Goal: Task Accomplishment & Management: Manage account settings

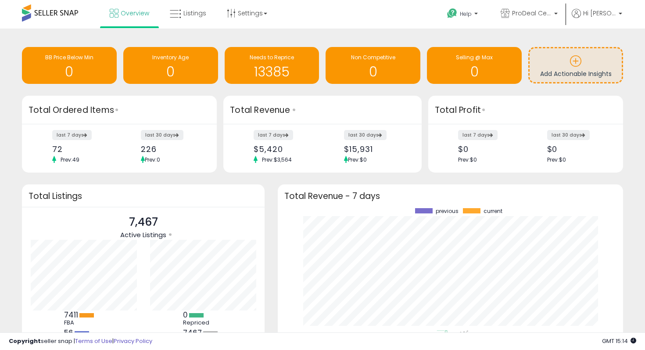
scroll to position [55, 0]
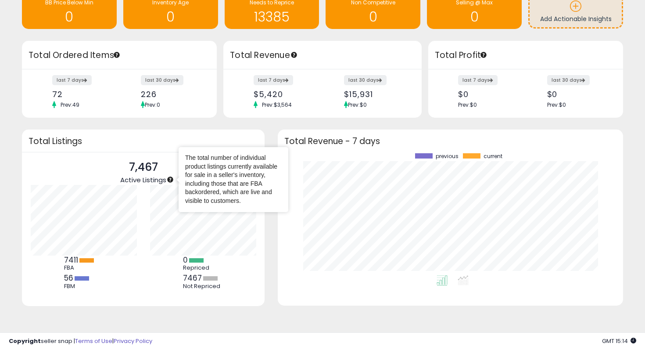
click at [170, 177] on icon "Tooltip anchor" at bounding box center [170, 180] width 6 height 6
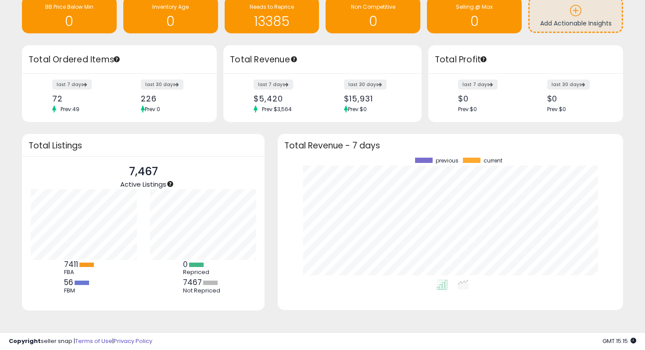
scroll to position [0, 0]
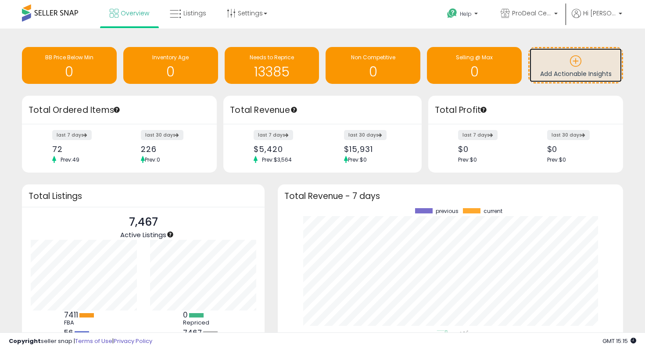
click at [567, 65] on p at bounding box center [575, 62] width 83 height 15
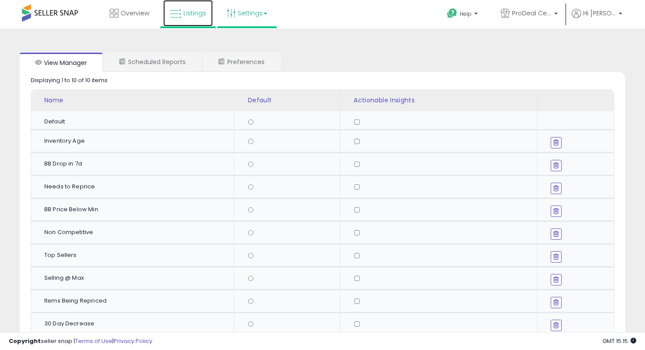
click at [195, 17] on span "Listings" at bounding box center [194, 13] width 23 height 9
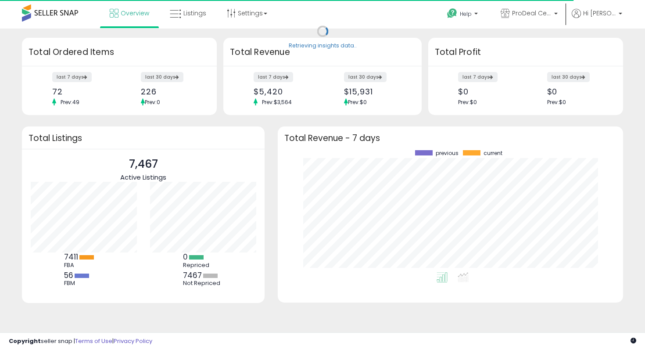
scroll to position [122, 328]
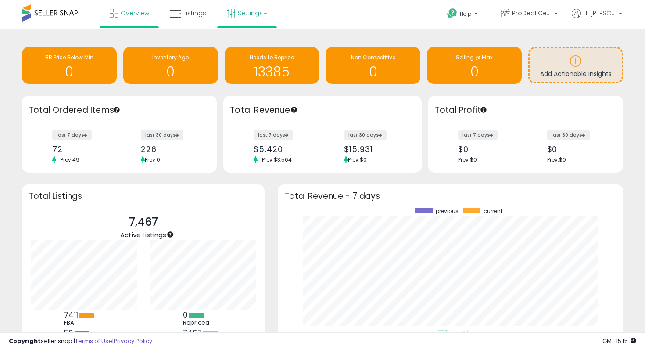
click at [261, 14] on link "Settings" at bounding box center [247, 13] width 54 height 26
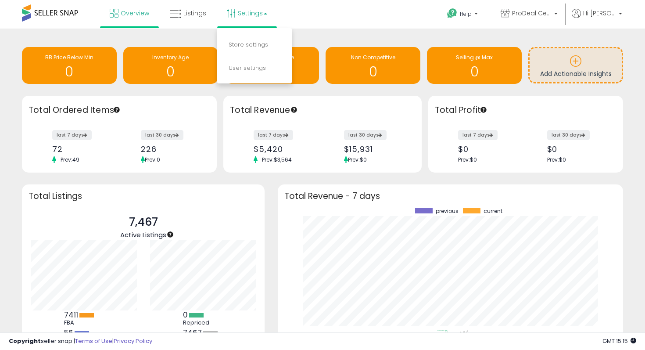
click at [317, 41] on div "Retrieving insights data.. BB Price Below Min 0 Inventory Age 0 Needs to Repric…" at bounding box center [322, 66] width 614 height 58
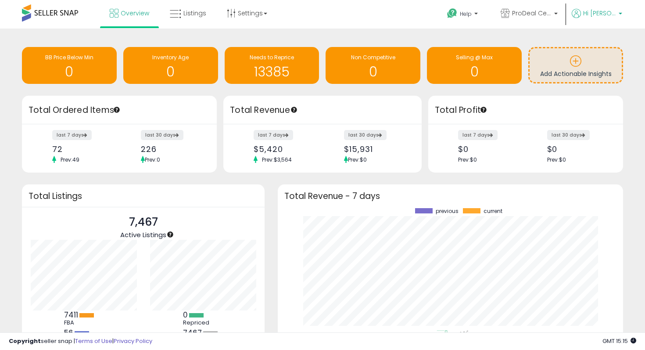
click at [616, 13] on p "Hi [PERSON_NAME]" at bounding box center [597, 14] width 50 height 11
click at [637, 80] on div "Retrieving insights data.. BB Price Below Min 0 Inventory Age 0 Needs to Repric…" at bounding box center [322, 210] width 636 height 346
click at [257, 18] on link "Settings" at bounding box center [247, 13] width 54 height 26
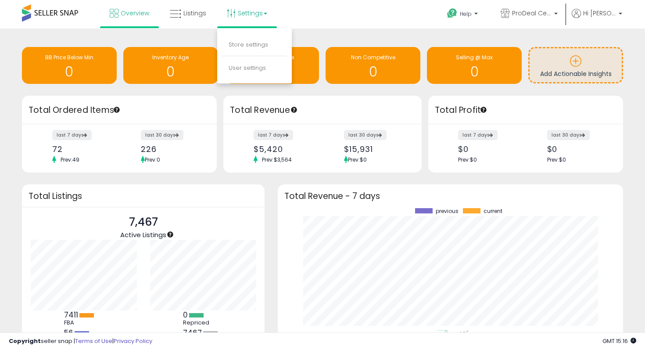
click at [204, 36] on div "Retrieving insights data.. BB Price Below Min 0 Inventory Age 0 Needs to Repric…" at bounding box center [322, 217] width 645 height 376
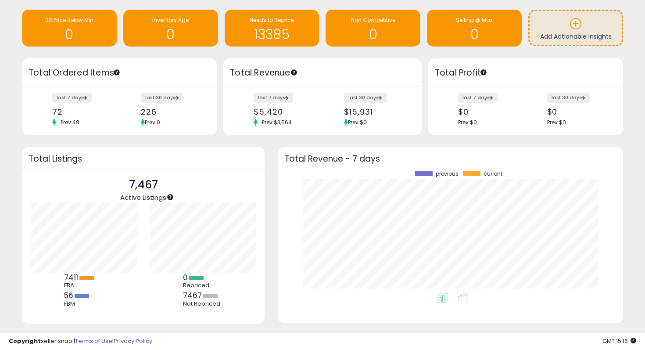
scroll to position [0, 0]
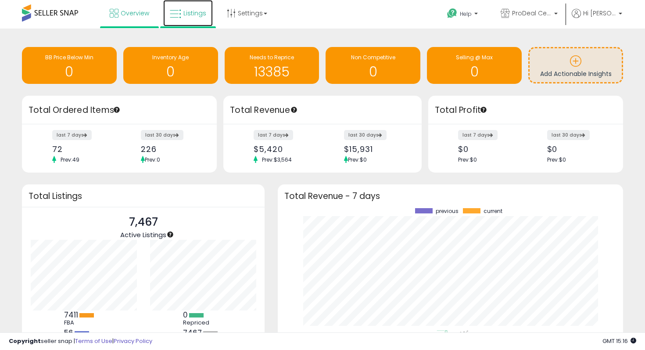
click at [178, 13] on icon at bounding box center [175, 13] width 11 height 11
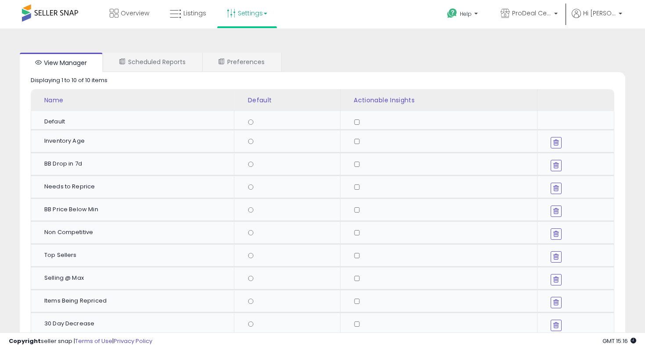
click at [254, 16] on link "Settings" at bounding box center [247, 13] width 54 height 26
click at [251, 38] on li "Store settings" at bounding box center [254, 45] width 65 height 22
click at [251, 18] on link "Settings" at bounding box center [247, 13] width 54 height 26
click at [256, 46] on link "Store settings" at bounding box center [248, 44] width 39 height 8
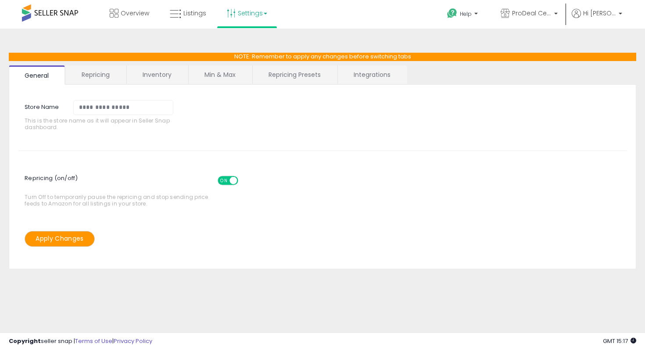
click at [365, 79] on link "Integrations" at bounding box center [372, 74] width 68 height 18
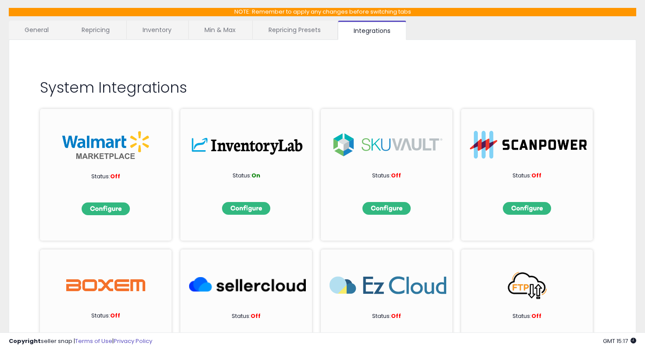
scroll to position [33, 0]
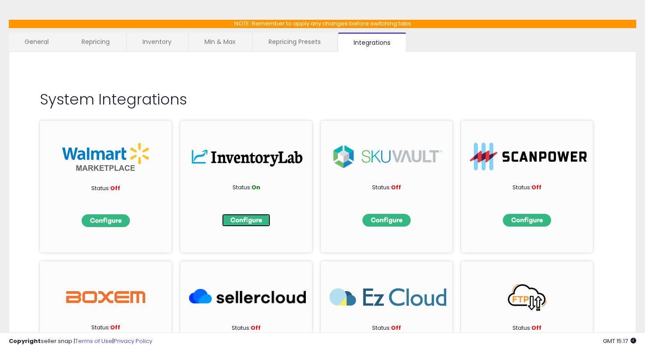
click at [238, 222] on img at bounding box center [246, 220] width 48 height 13
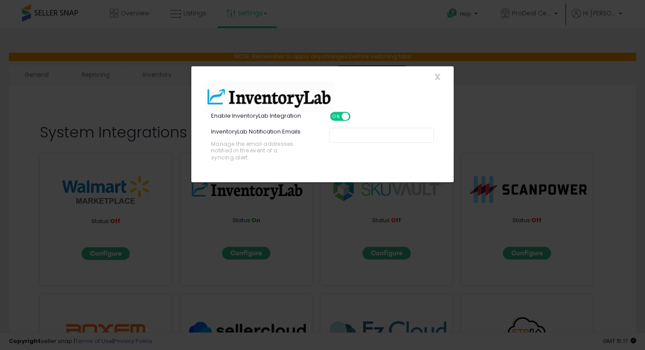
click at [355, 141] on div at bounding box center [381, 135] width 105 height 15
type input "*"
click at [438, 72] on span "X" at bounding box center [437, 77] width 6 height 12
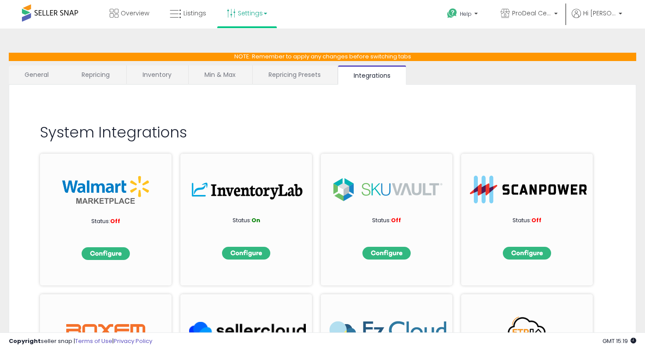
click at [45, 72] on link "General" at bounding box center [37, 74] width 56 height 18
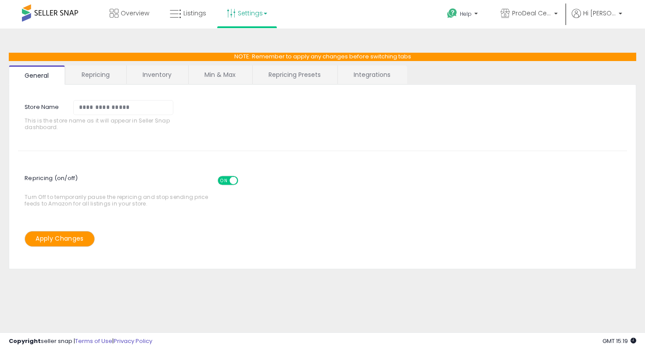
click at [98, 68] on link "Repricing" at bounding box center [96, 74] width 60 height 18
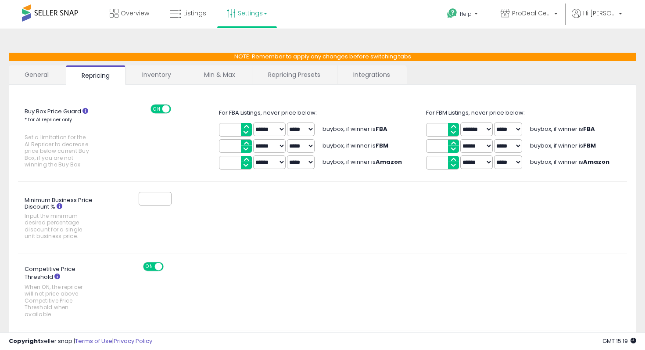
scroll to position [0, 0]
click at [159, 76] on link "Inventory" at bounding box center [156, 74] width 61 height 18
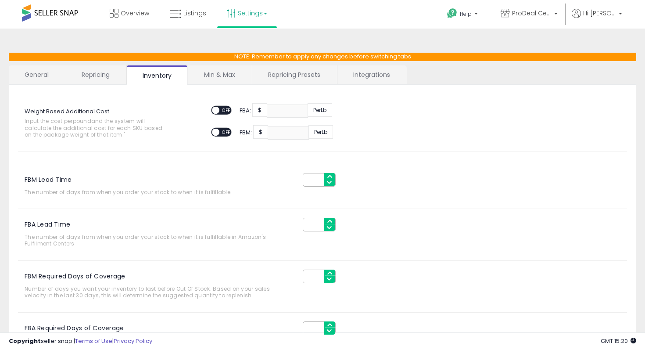
click at [230, 67] on link "Min & Max" at bounding box center [219, 74] width 63 height 18
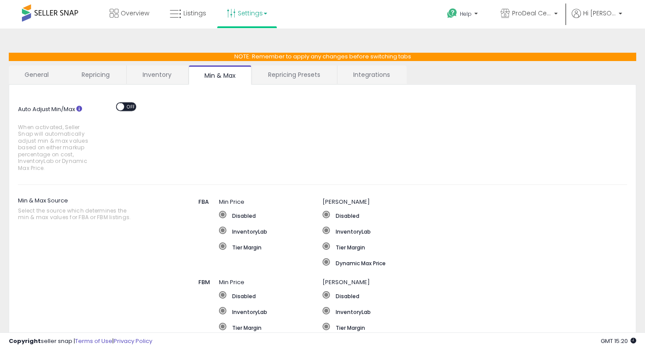
click at [303, 76] on link "Repricing Presets" at bounding box center [294, 74] width 84 height 18
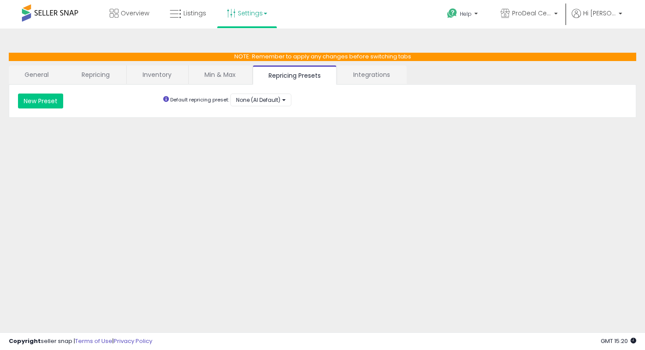
click at [368, 79] on link "Integrations" at bounding box center [371, 74] width 68 height 18
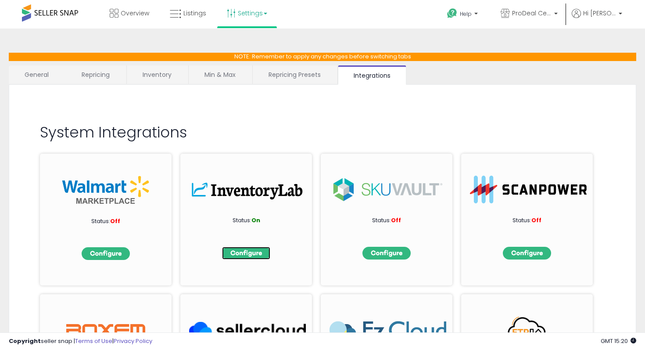
click at [254, 254] on img at bounding box center [246, 253] width 48 height 13
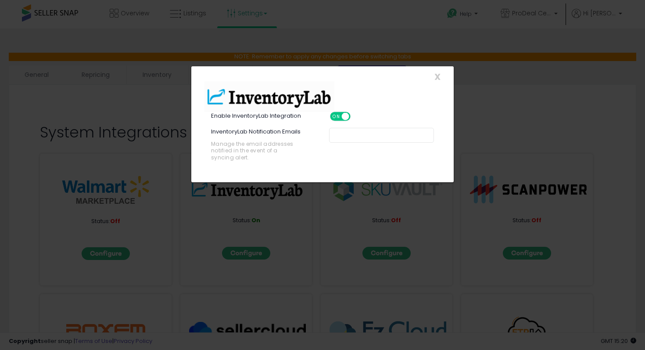
click at [343, 139] on div at bounding box center [381, 135] width 105 height 15
click at [442, 80] on div "X Close" at bounding box center [322, 76] width 249 height 9
click at [440, 80] on div "X Close" at bounding box center [322, 76] width 249 height 9
click at [440, 78] on div "X Close" at bounding box center [322, 76] width 249 height 9
click at [438, 78] on span "X" at bounding box center [437, 77] width 6 height 12
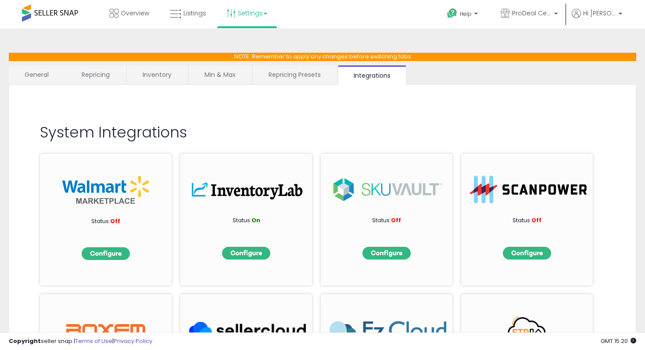
click at [96, 71] on link "Repricing" at bounding box center [96, 74] width 60 height 18
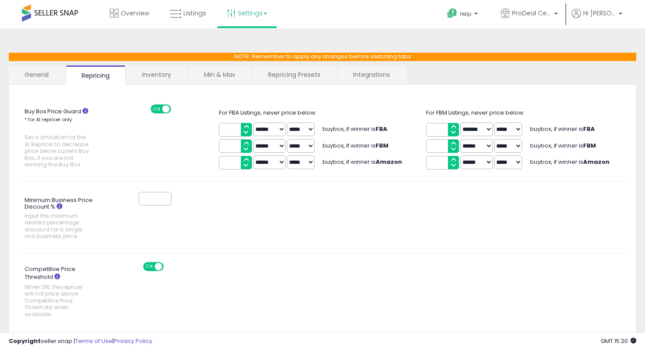
click at [85, 110] on icon at bounding box center [85, 111] width 6 height 6
click at [558, 15] on b at bounding box center [556, 16] width 4 height 6
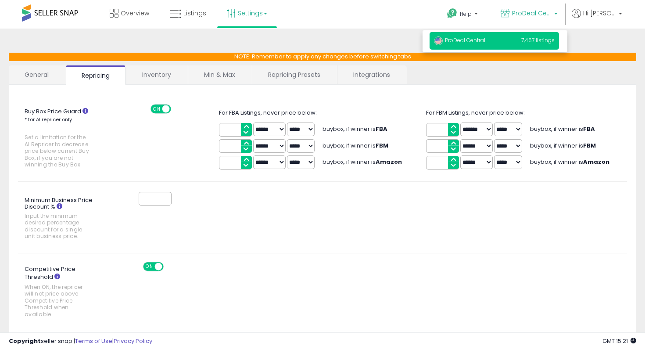
click at [540, 41] on span "7,467 listings" at bounding box center [537, 39] width 33 height 7
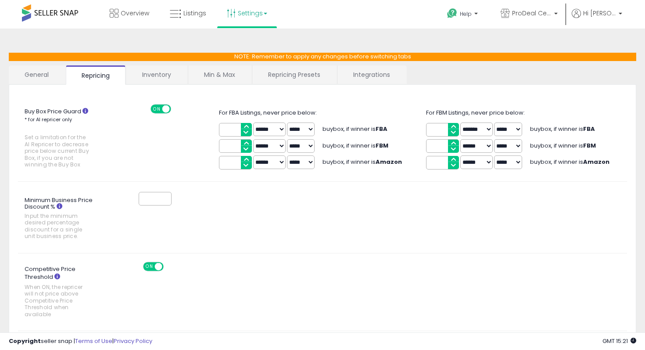
click at [162, 72] on link "Inventory" at bounding box center [156, 74] width 61 height 18
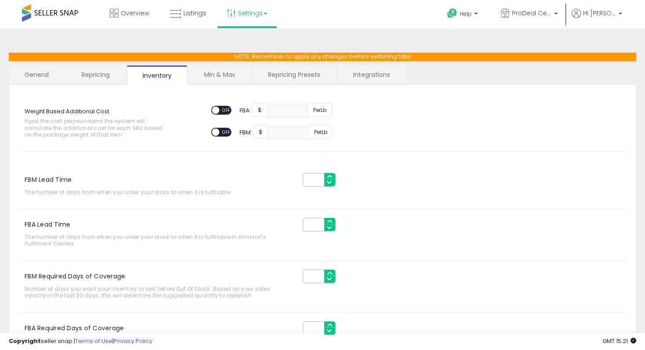
click at [226, 73] on link "Min & Max" at bounding box center [219, 74] width 63 height 18
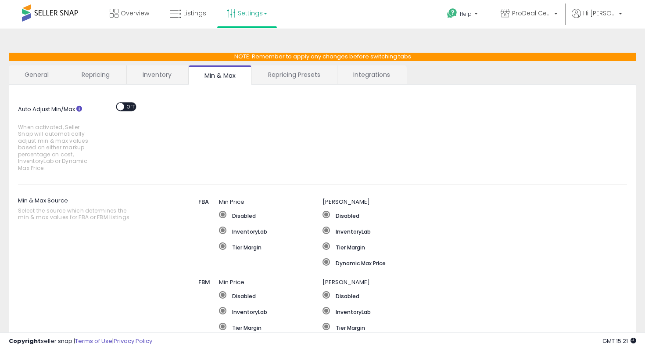
click at [268, 76] on link "Repricing Presets" at bounding box center [294, 74] width 84 height 18
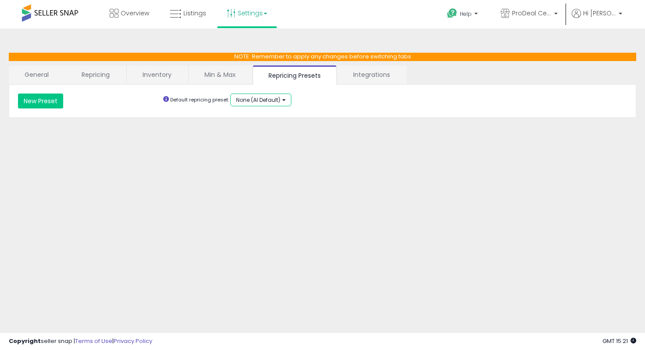
click at [279, 100] on span "None (AI Default)" at bounding box center [258, 99] width 44 height 7
click at [329, 101] on div "**********" at bounding box center [322, 100] width 622 height 15
click at [363, 80] on link "Integrations" at bounding box center [371, 74] width 68 height 18
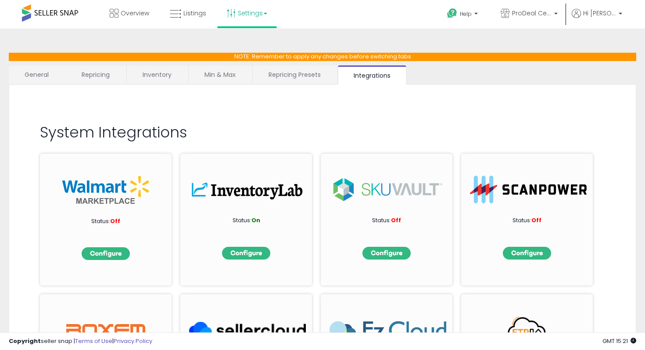
click at [256, 15] on link "Settings" at bounding box center [247, 13] width 54 height 26
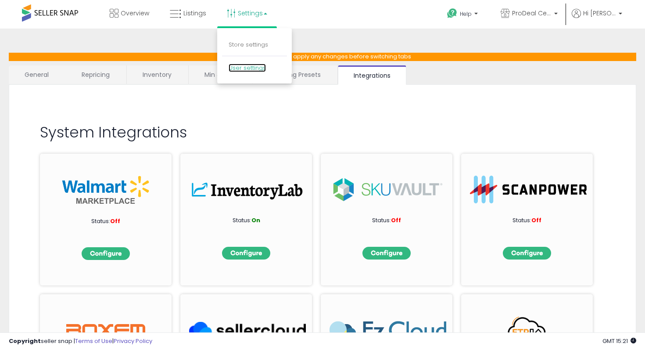
click at [238, 69] on link "User settings" at bounding box center [247, 68] width 37 height 8
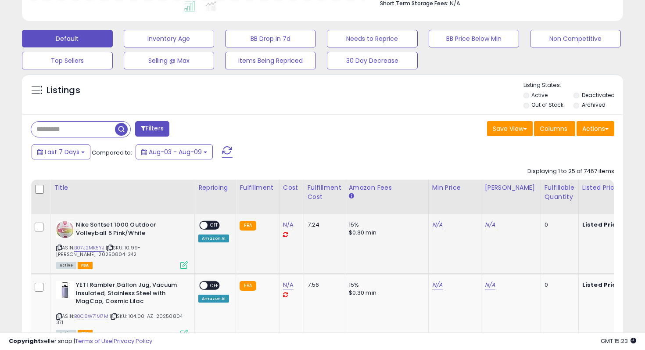
scroll to position [320, 0]
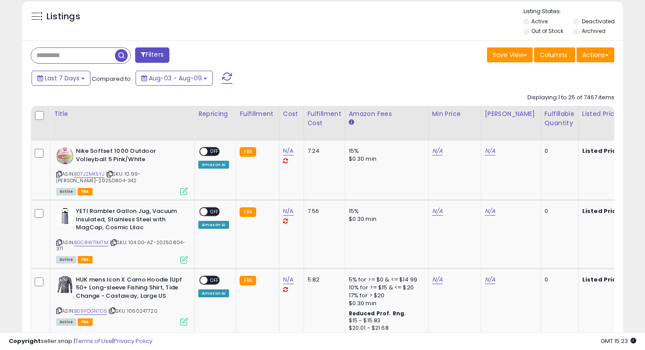
click at [150, 59] on button "Filters" at bounding box center [152, 54] width 34 height 15
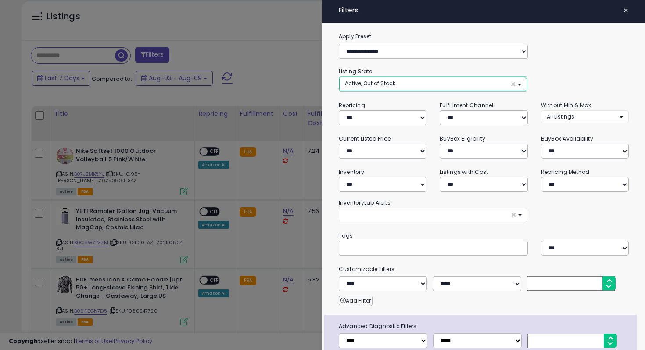
click at [450, 87] on button "Active, Out of Stock ×" at bounding box center [433, 84] width 188 height 14
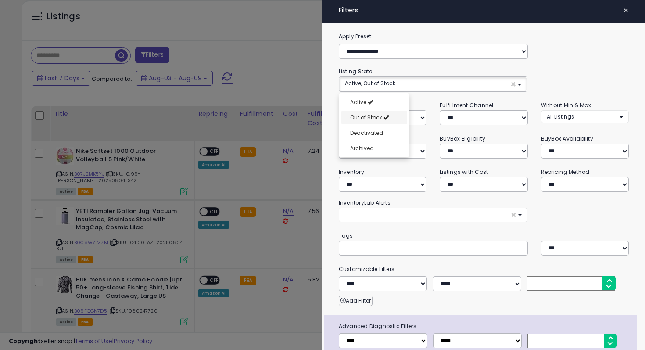
select select "**********"
click at [386, 118] on link "Out of Stock" at bounding box center [374, 118] width 66 height 14
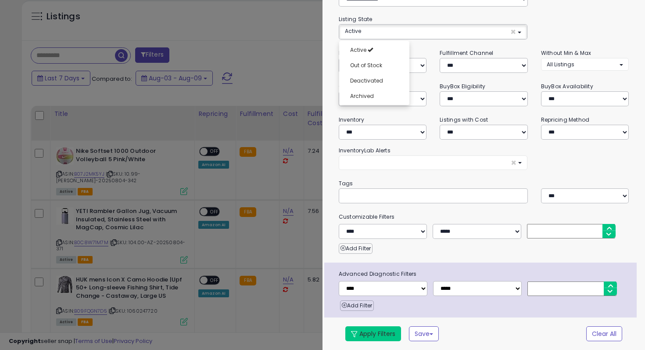
click at [375, 339] on button "Apply Filters" at bounding box center [373, 333] width 56 height 15
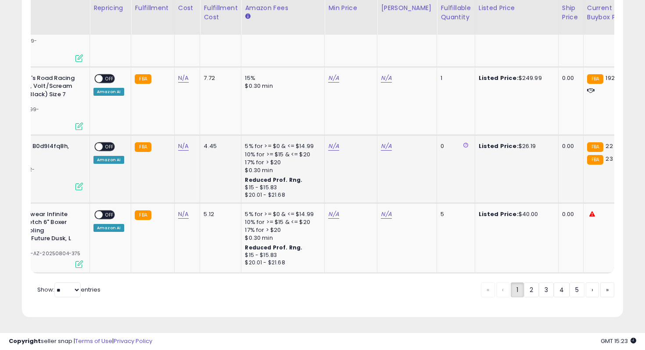
scroll to position [0, 122]
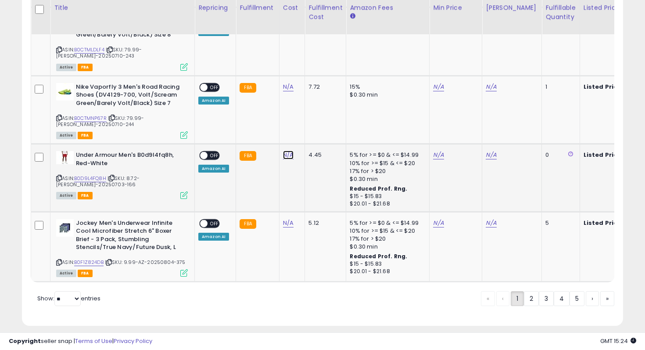
click at [340, 136] on button "button" at bounding box center [332, 132] width 15 height 13
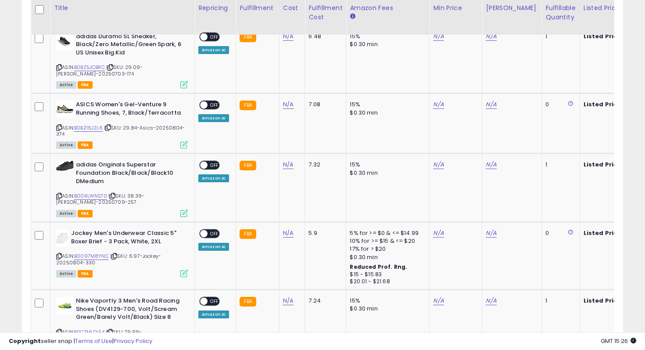
scroll to position [1875, 0]
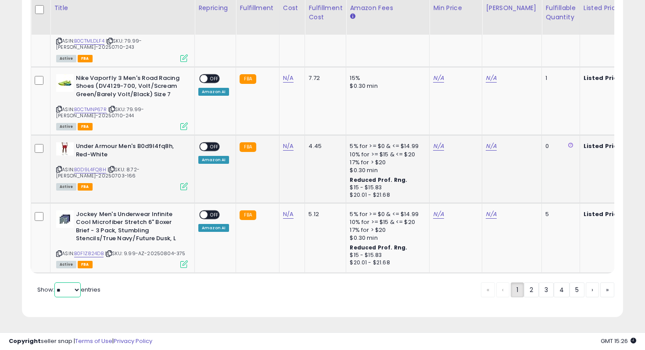
click at [56, 292] on select "** **" at bounding box center [67, 289] width 26 height 15
select select "**"
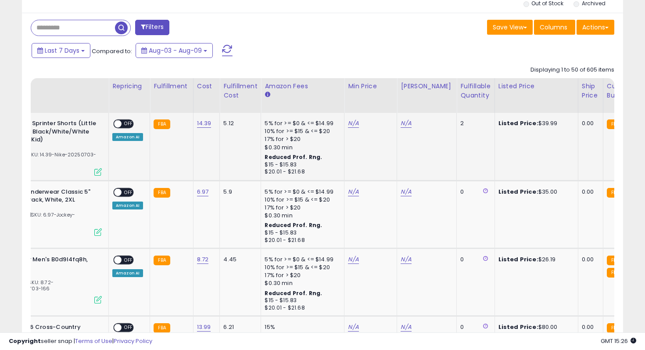
scroll to position [0, 95]
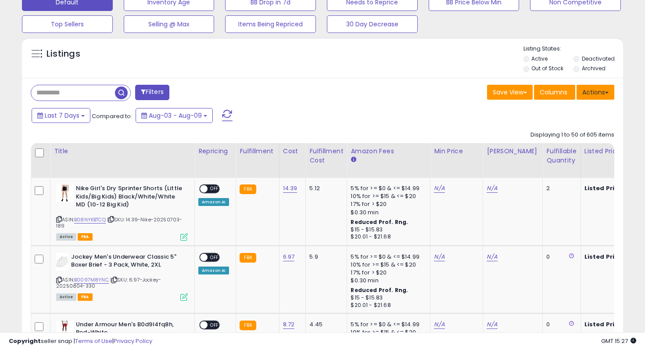
click at [604, 97] on button "Actions" at bounding box center [595, 92] width 38 height 15
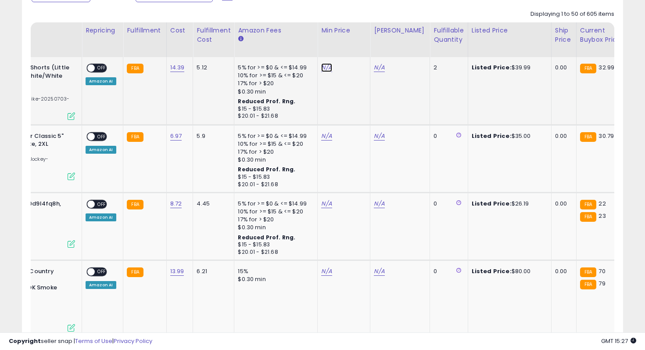
click at [324, 70] on link "N/A" at bounding box center [326, 67] width 11 height 9
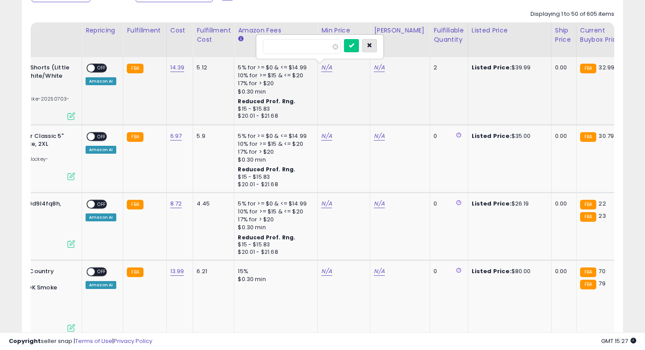
click at [377, 48] on button "button" at bounding box center [369, 45] width 15 height 13
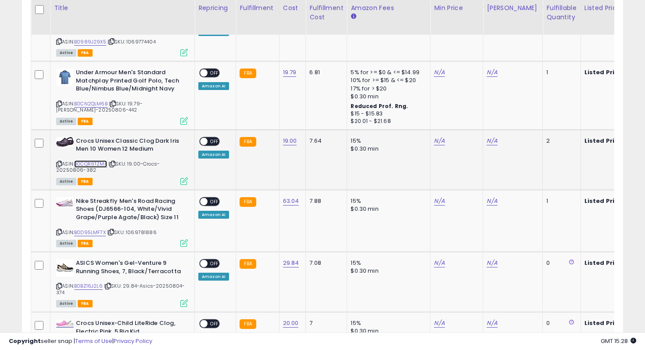
click at [102, 162] on link "B0CQR9TZM4" at bounding box center [90, 163] width 33 height 7
